Goal: Information Seeking & Learning: Find specific page/section

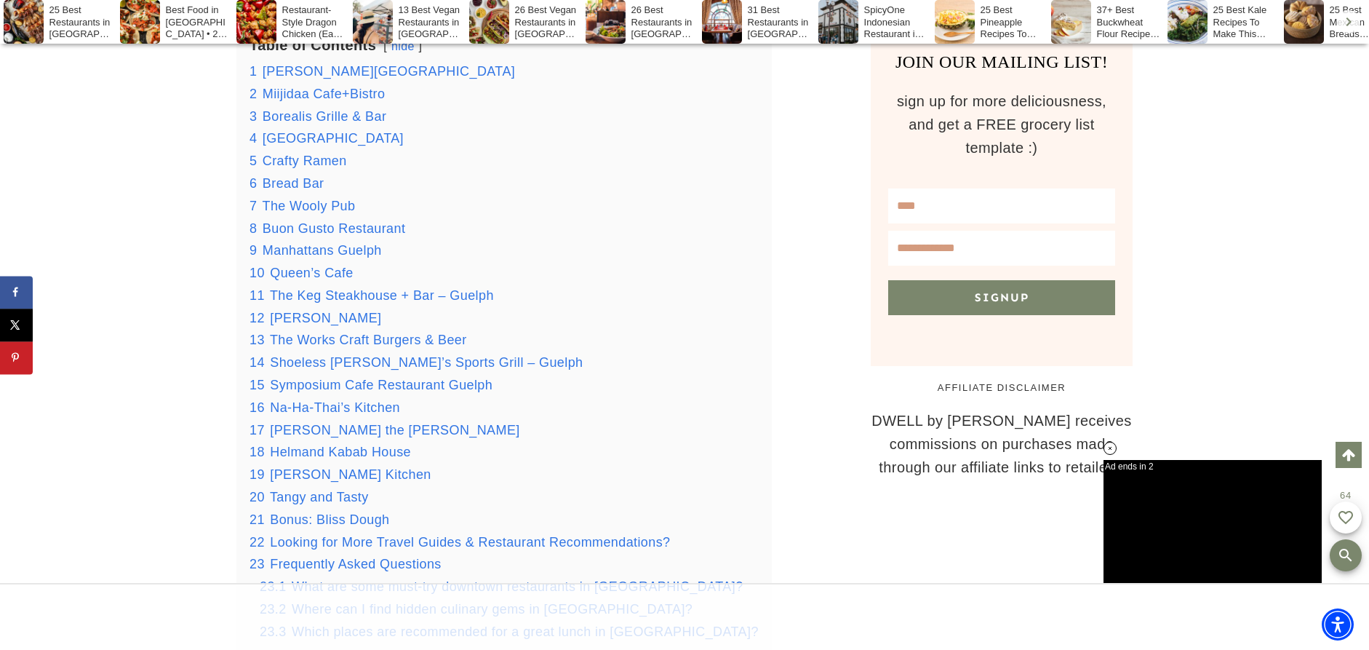
scroll to position [1310, 0]
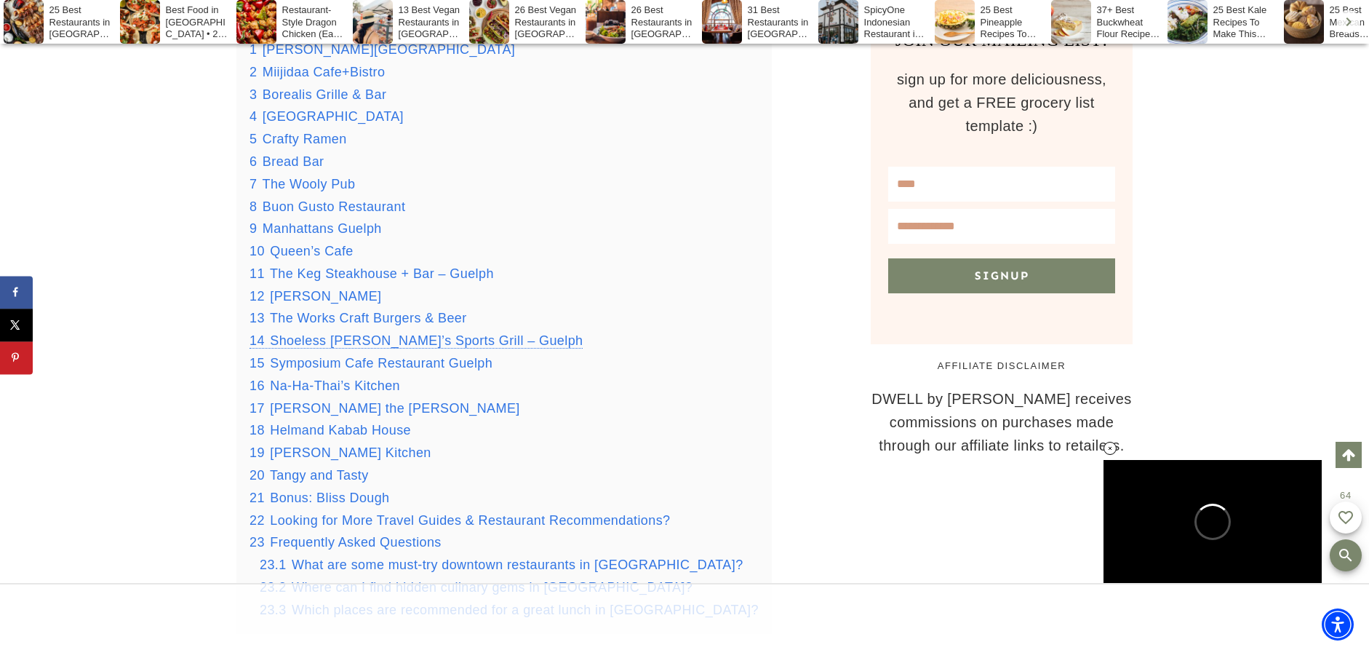
click at [351, 333] on span "Shoeless [PERSON_NAME]’s Sports Grill – Guelph" at bounding box center [426, 340] width 313 height 15
